Goal: Transaction & Acquisition: Book appointment/travel/reservation

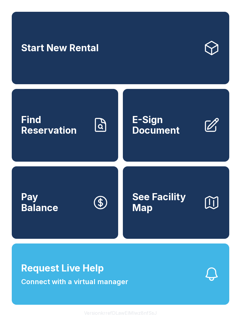
click at [131, 48] on link "Start New Rental" at bounding box center [121, 48] width 218 height 72
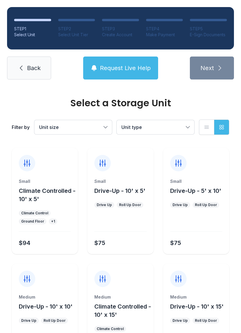
click at [120, 207] on div "Roll Up Door" at bounding box center [130, 205] width 27 height 6
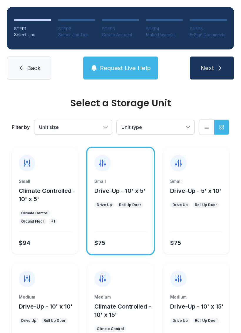
click at [222, 68] on icon "submit" at bounding box center [219, 67] width 7 height 7
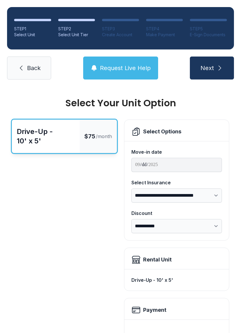
click at [31, 72] on link "Back" at bounding box center [29, 67] width 44 height 23
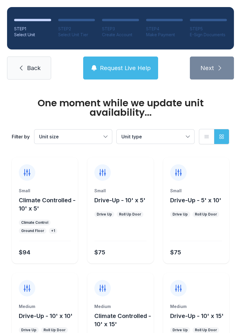
click at [29, 72] on link "Back" at bounding box center [29, 67] width 44 height 23
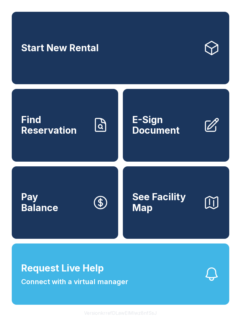
click at [98, 275] on span "Request Live Help" at bounding box center [62, 268] width 83 height 14
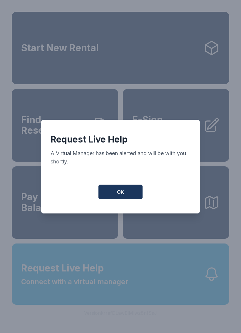
click at [126, 188] on button "OK" at bounding box center [120, 191] width 44 height 15
